Goal: Check status: Check status

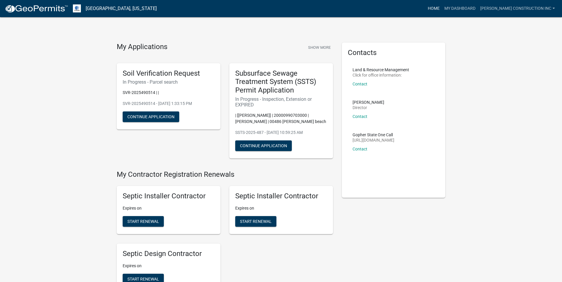
click at [442, 8] on link "Home" at bounding box center [433, 8] width 17 height 11
click at [478, 12] on link "My Dashboard" at bounding box center [460, 8] width 36 height 11
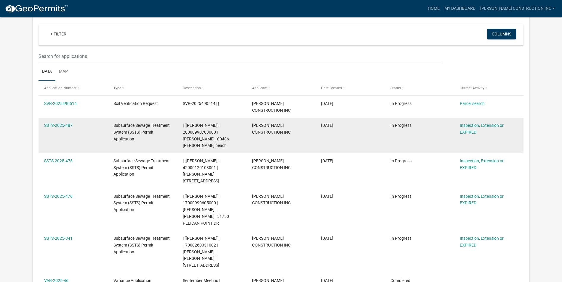
scroll to position [59, 0]
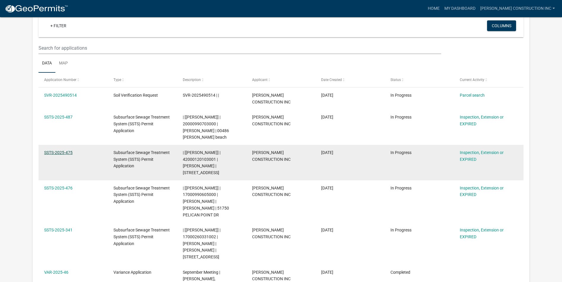
click at [59, 150] on link "SSTS-2025-475" at bounding box center [58, 152] width 28 height 5
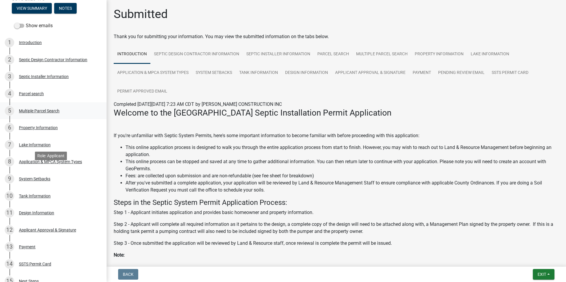
scroll to position [151, 0]
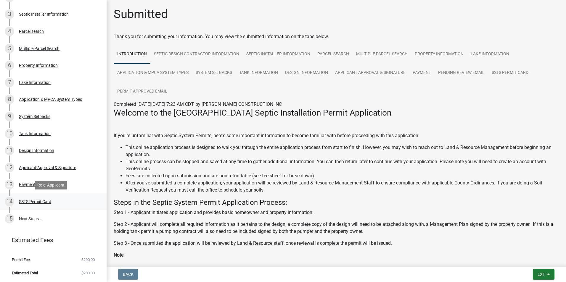
click at [46, 201] on div "SSTS Permit Card" at bounding box center [35, 202] width 32 height 4
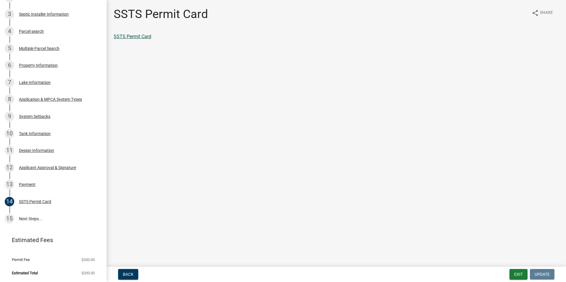
click at [144, 38] on link "SSTS Permit Card" at bounding box center [133, 37] width 38 height 6
